Goal: Find specific page/section: Find specific page/section

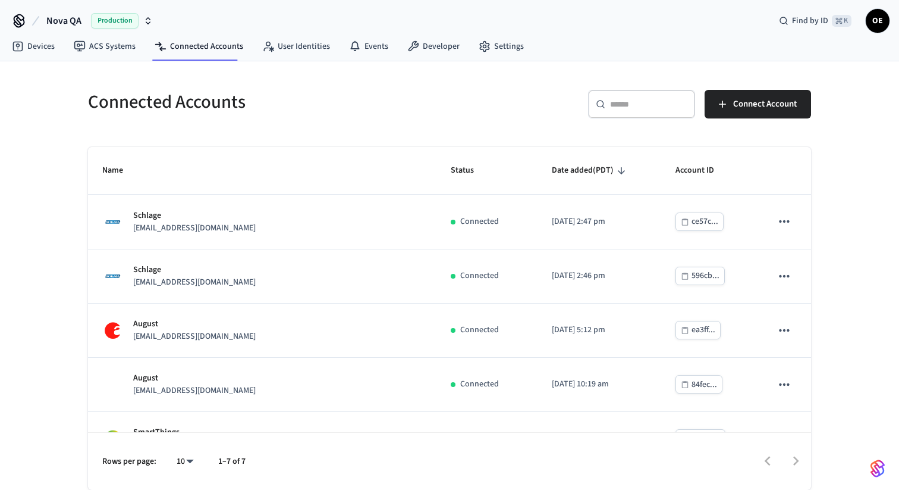
scroll to position [1, 0]
click at [362, 87] on div "Connected Accounts" at bounding box center [258, 102] width 369 height 52
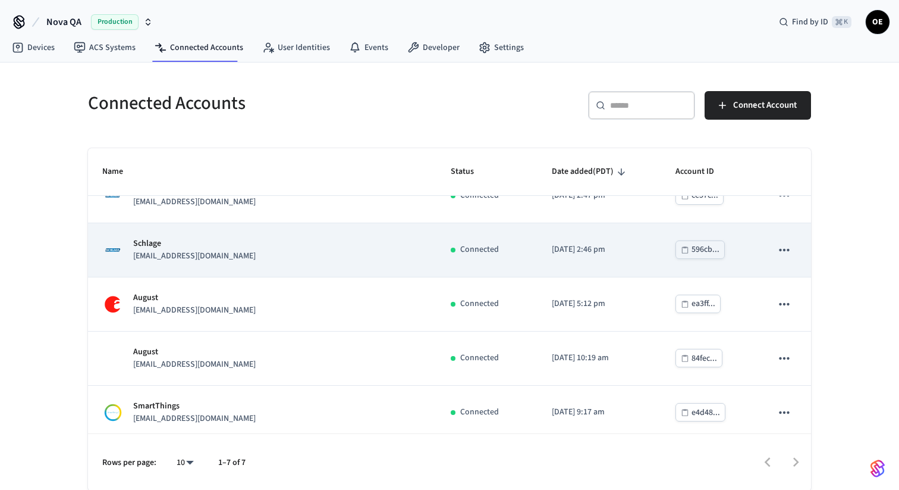
scroll to position [0, 0]
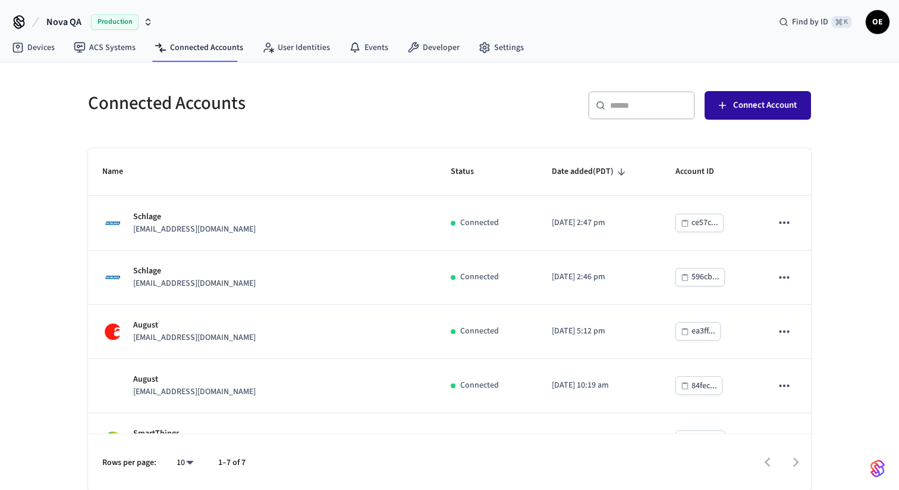
click at [756, 107] on span "Connect Account" at bounding box center [765, 105] width 64 height 15
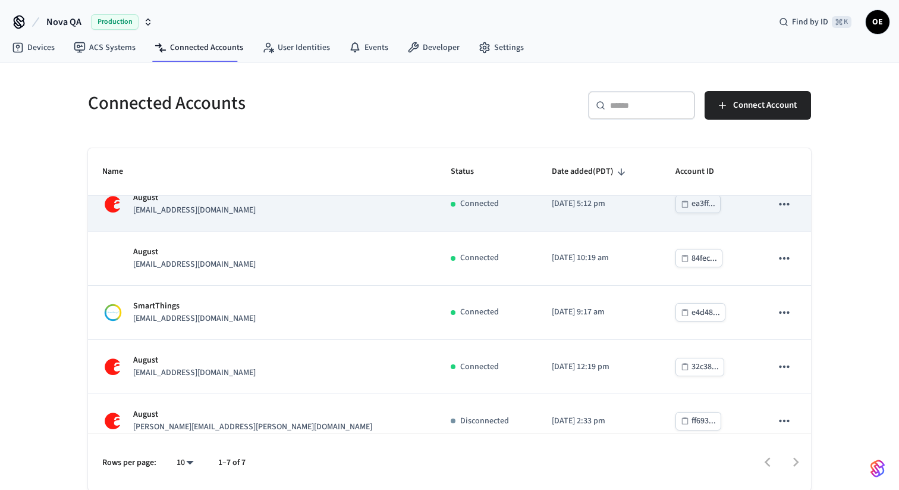
scroll to position [143, 0]
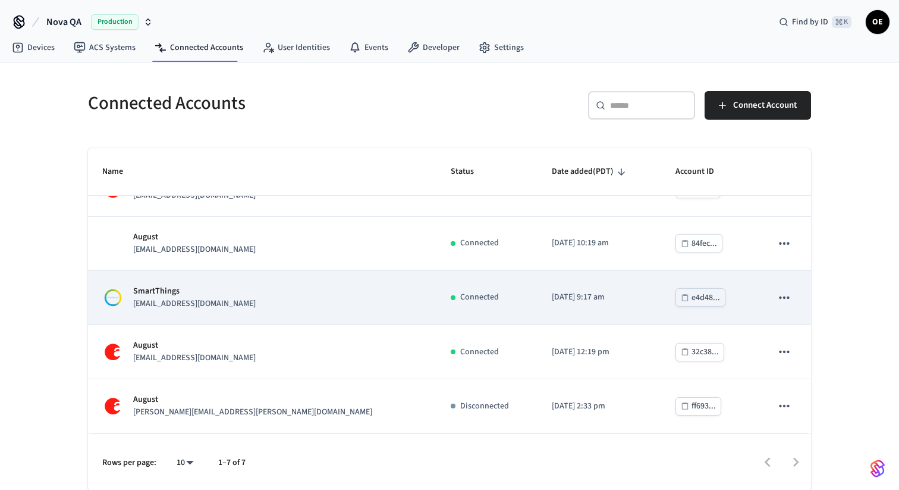
click at [320, 294] on div "SmartThings [EMAIL_ADDRESS][DOMAIN_NAME]" at bounding box center [262, 297] width 320 height 25
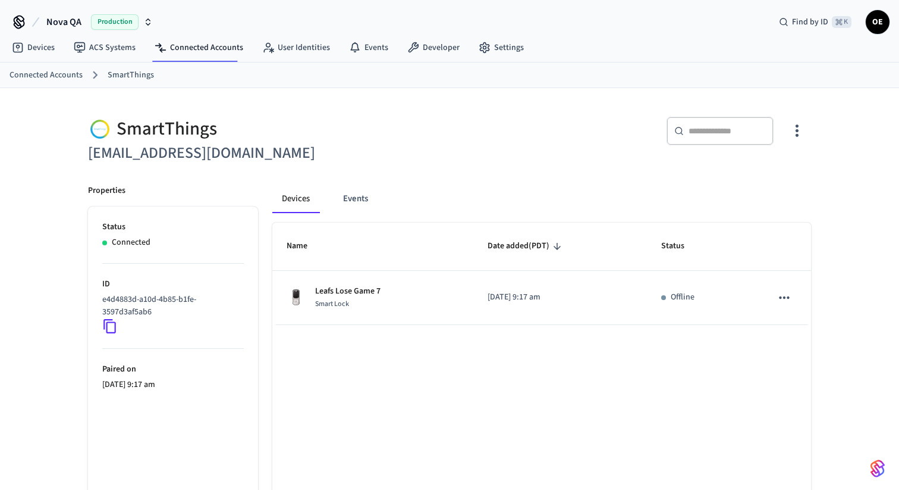
drag, startPoint x: 316, startPoint y: 157, endPoint x: 65, endPoint y: 157, distance: 251.0
click at [65, 157] on div "SmartThings [EMAIL_ADDRESS][DOMAIN_NAME] ​ ​ Properties Status Connected ID e4d…" at bounding box center [449, 326] width 899 height 477
copy h6 "[EMAIL_ADDRESS][DOMAIN_NAME]"
click at [460, 169] on div "SmartThings [EMAIL_ADDRESS][DOMAIN_NAME] ​ ​ Properties Status Connected ID e4d…" at bounding box center [450, 333] width 742 height 463
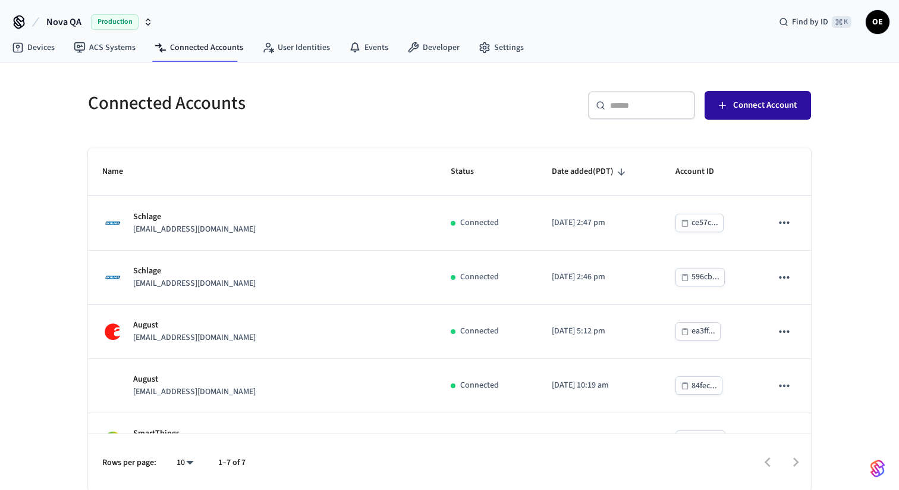
click at [762, 115] on button "Connect Account" at bounding box center [758, 105] width 106 height 29
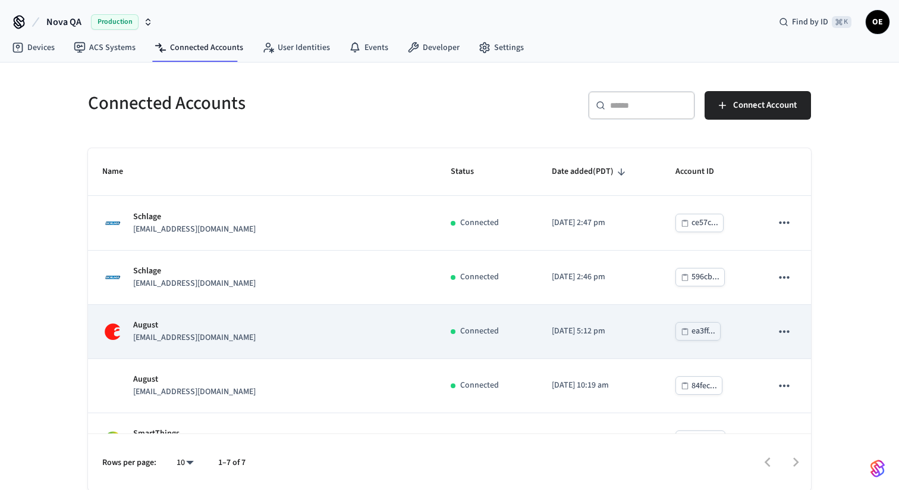
click at [216, 345] on td "August [EMAIL_ADDRESS][DOMAIN_NAME]" at bounding box center [262, 332] width 349 height 54
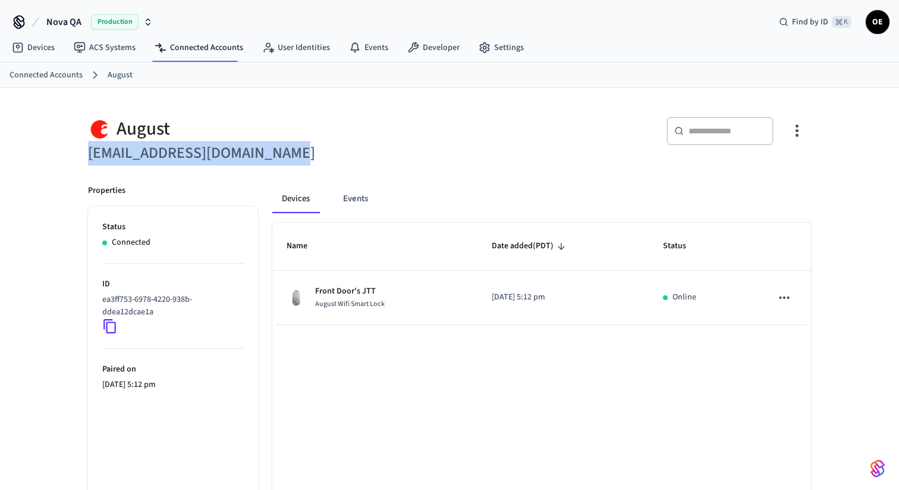
drag, startPoint x: 287, startPoint y: 151, endPoint x: 86, endPoint y: 160, distance: 201.2
click at [86, 160] on div "August [EMAIL_ADDRESS][DOMAIN_NAME]" at bounding box center [258, 133] width 369 height 63
copy h6 "[EMAIL_ADDRESS][DOMAIN_NAME]"
click at [357, 203] on button "Events" at bounding box center [356, 198] width 44 height 29
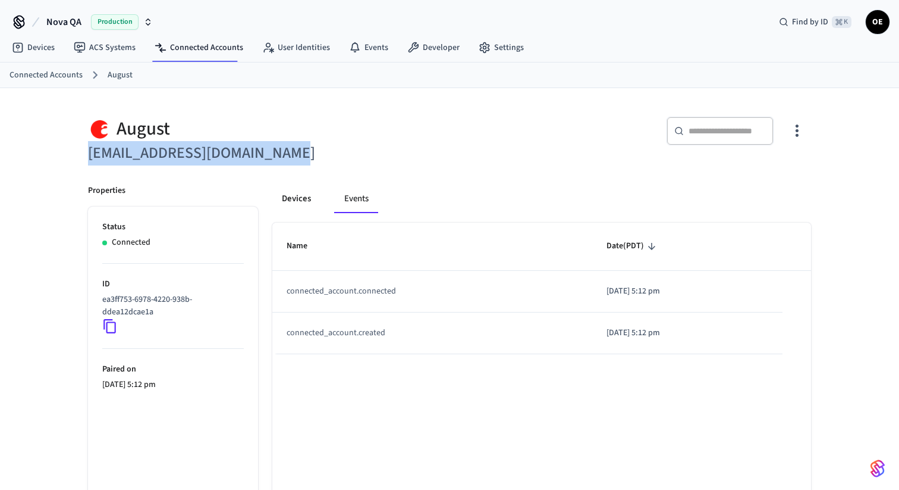
click at [307, 200] on button "Devices" at bounding box center [296, 198] width 48 height 29
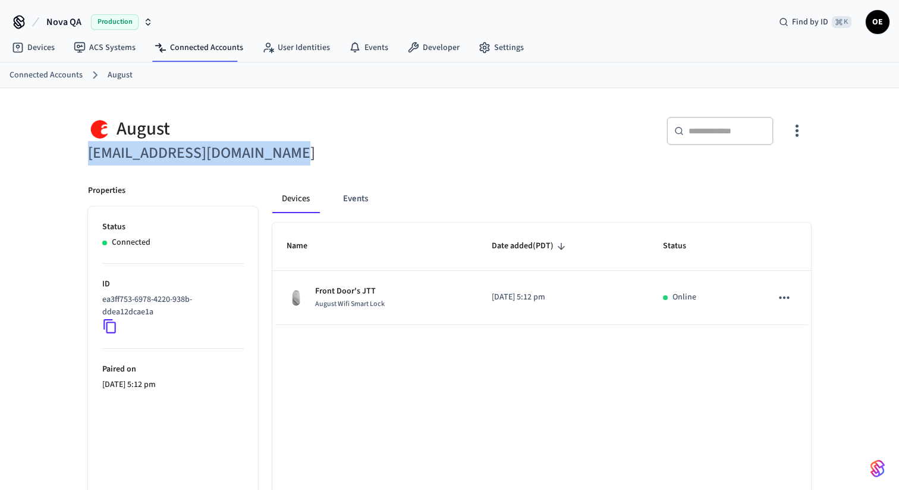
copy h6 "[EMAIL_ADDRESS][DOMAIN_NAME]"
click at [319, 156] on h6 "[EMAIL_ADDRESS][DOMAIN_NAME]" at bounding box center [265, 153] width 355 height 24
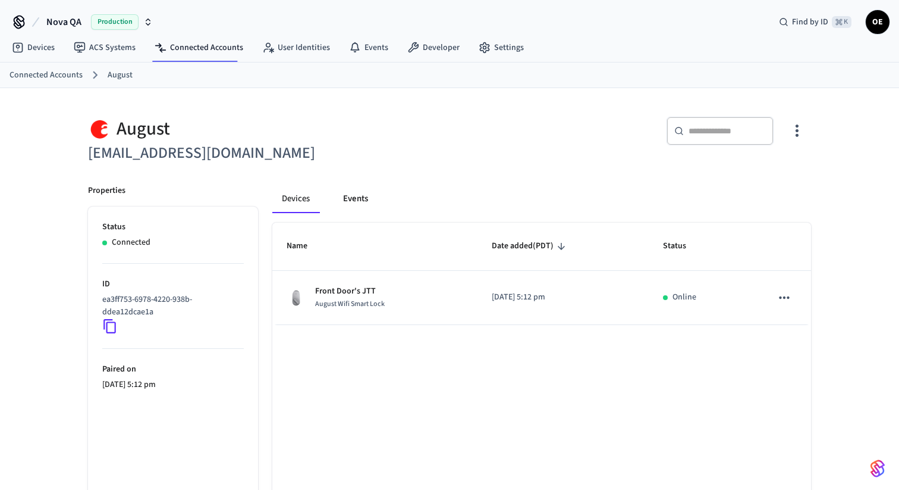
click at [360, 195] on button "Events" at bounding box center [356, 198] width 44 height 29
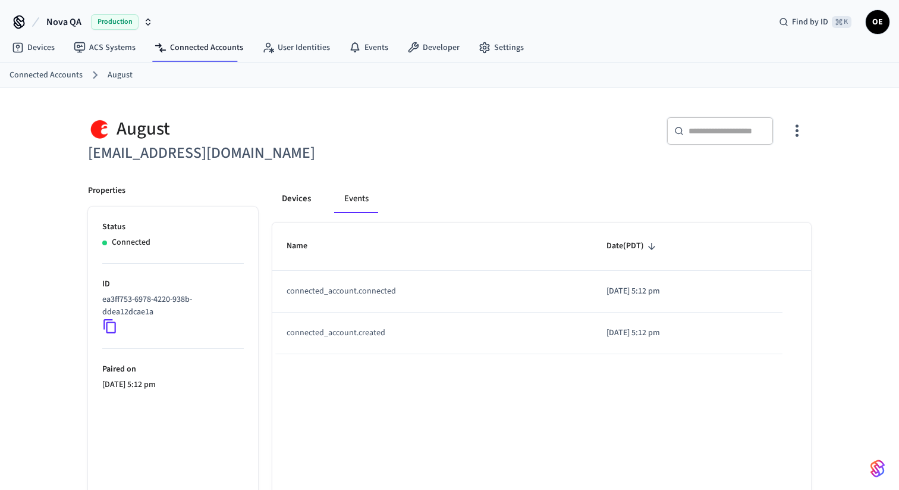
click at [305, 200] on button "Devices" at bounding box center [296, 198] width 48 height 29
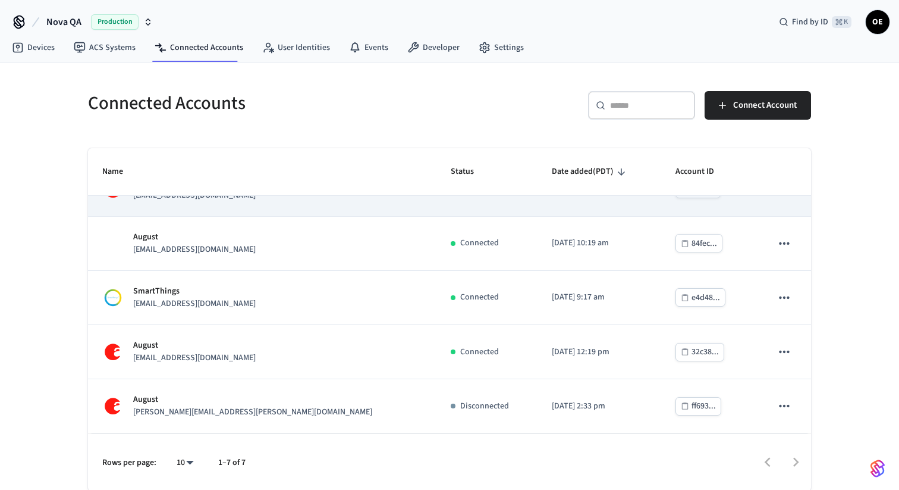
scroll to position [1, 0]
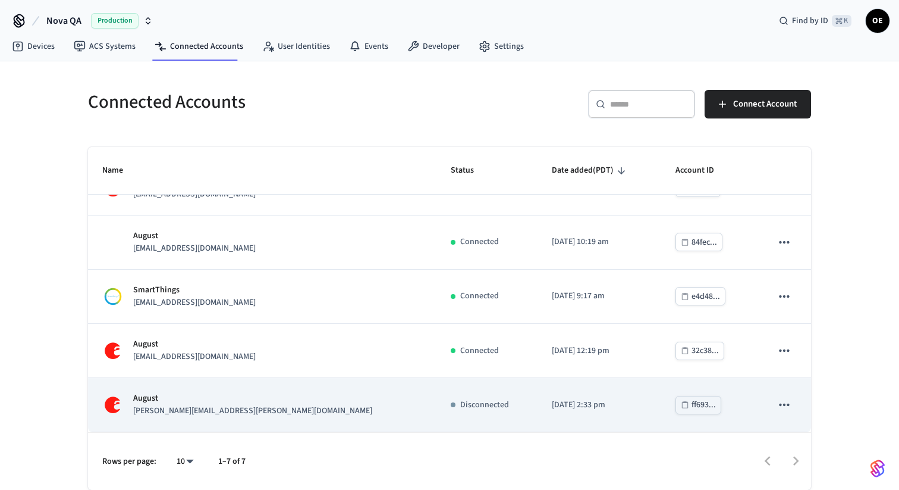
click at [275, 413] on div "[PERSON_NAME] [PERSON_NAME][EMAIL_ADDRESS][PERSON_NAME][DOMAIN_NAME]" at bounding box center [262, 404] width 320 height 25
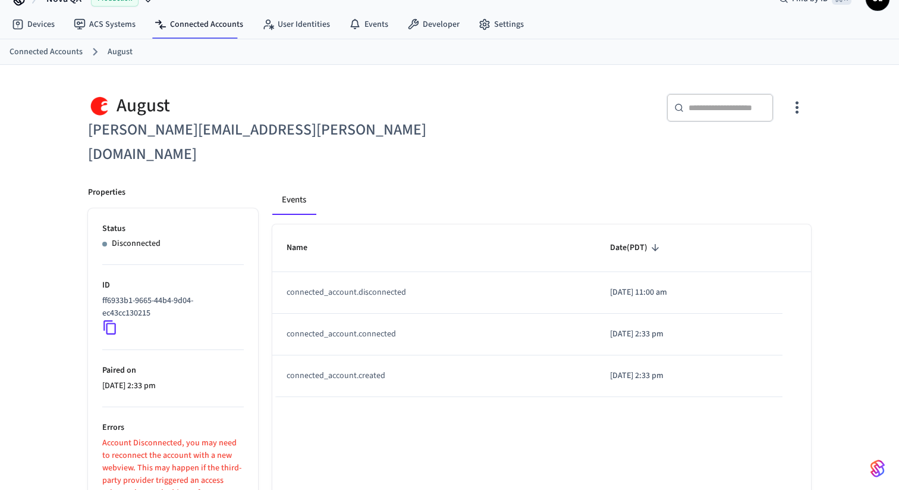
scroll to position [11, 0]
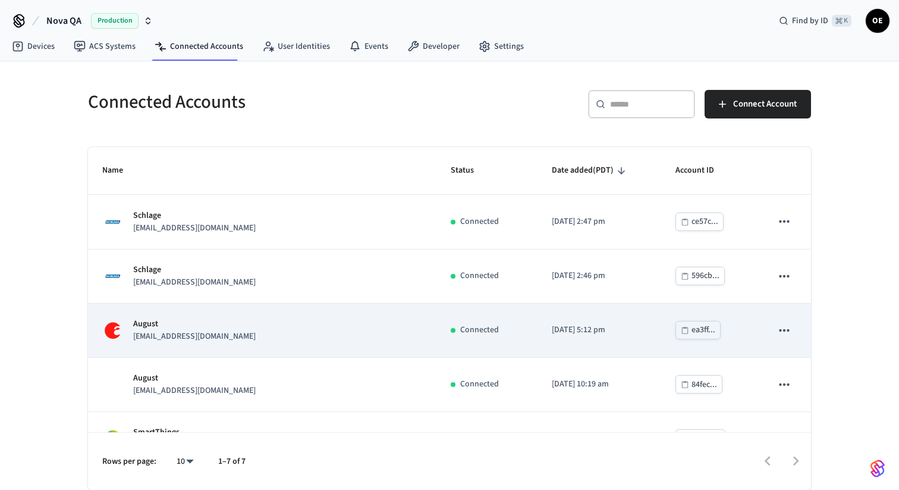
click at [218, 323] on p "August" at bounding box center [194, 324] width 123 height 12
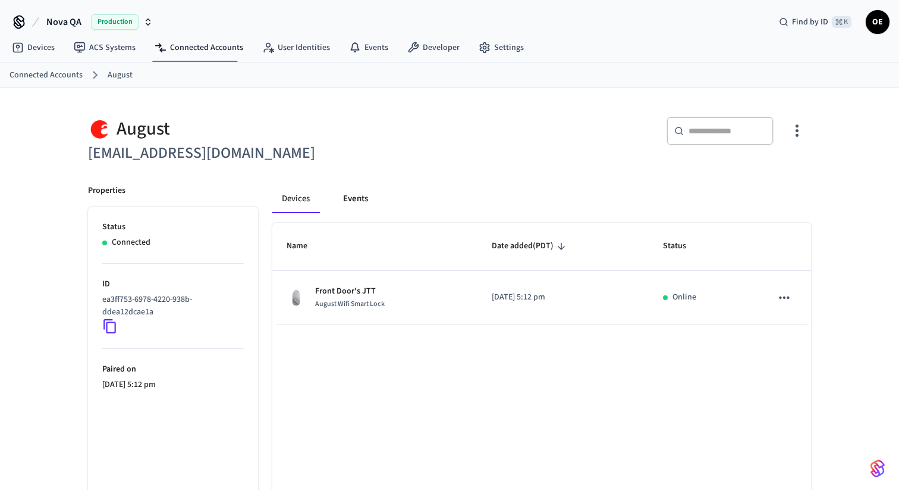
click at [370, 199] on button "Events" at bounding box center [356, 198] width 44 height 29
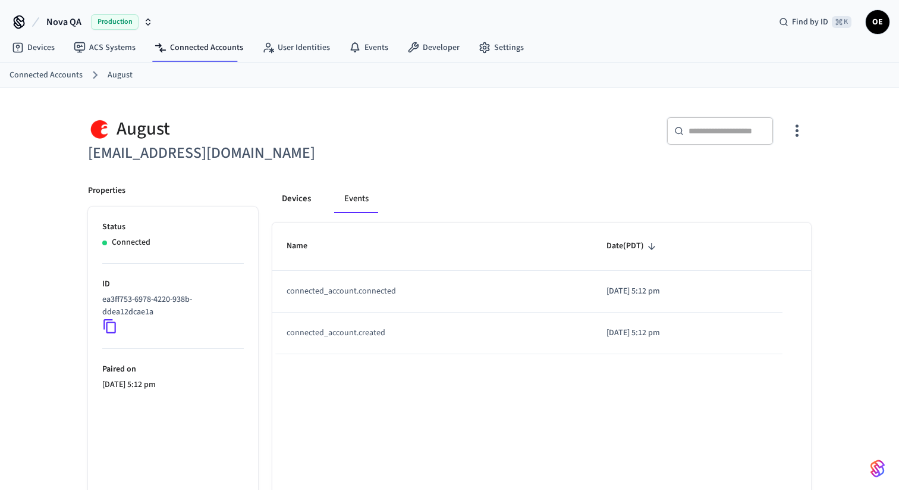
click at [299, 204] on button "Devices" at bounding box center [296, 198] width 48 height 29
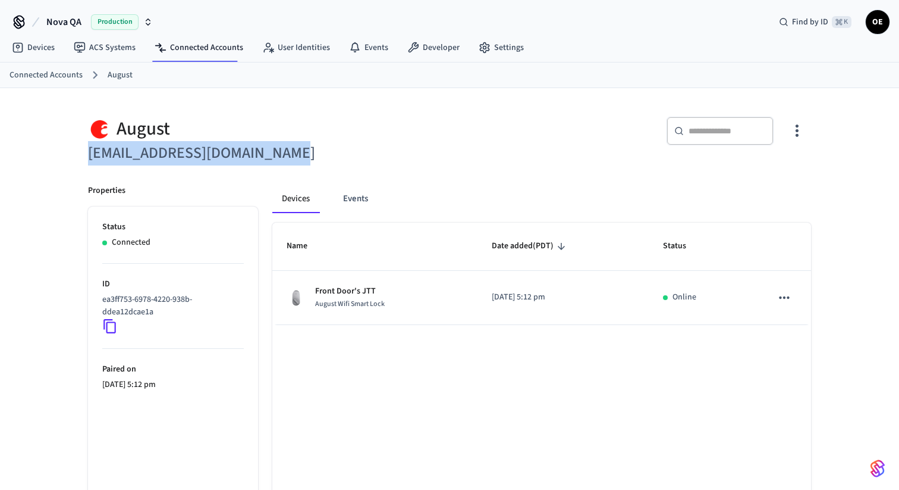
drag, startPoint x: 284, startPoint y: 155, endPoint x: 78, endPoint y: 156, distance: 206.4
click at [78, 156] on div "August [EMAIL_ADDRESS][DOMAIN_NAME]" at bounding box center [258, 133] width 369 height 63
copy h6 "[EMAIL_ADDRESS][DOMAIN_NAME]"
